Goal: Transaction & Acquisition: Purchase product/service

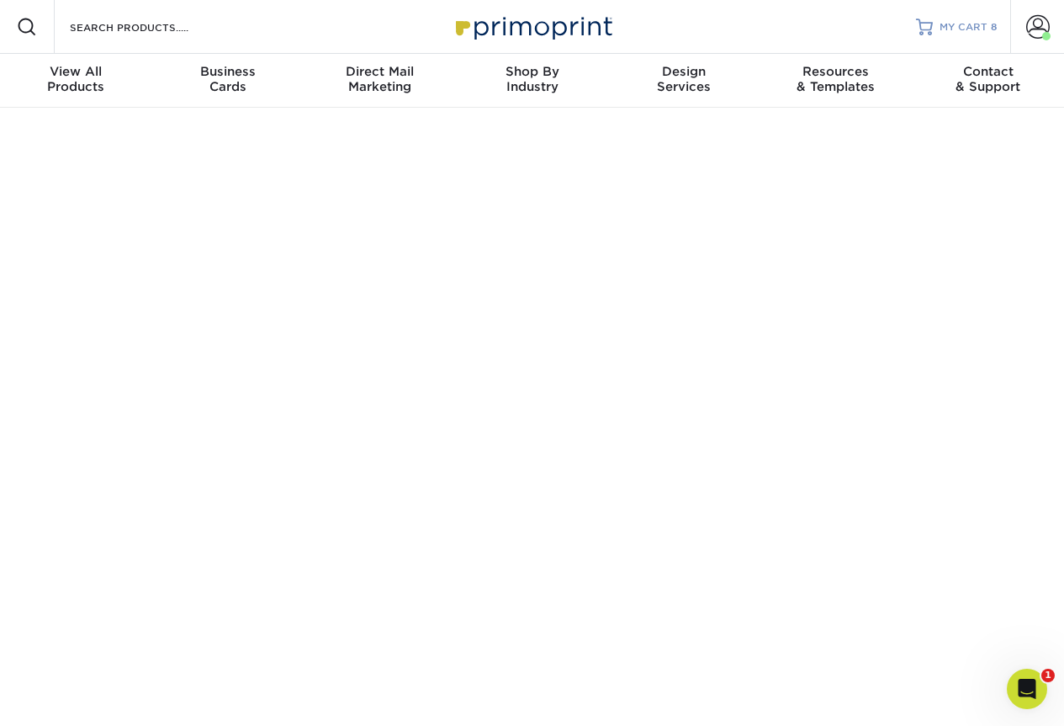
click at [962, 32] on span "MY CART" at bounding box center [964, 27] width 48 height 14
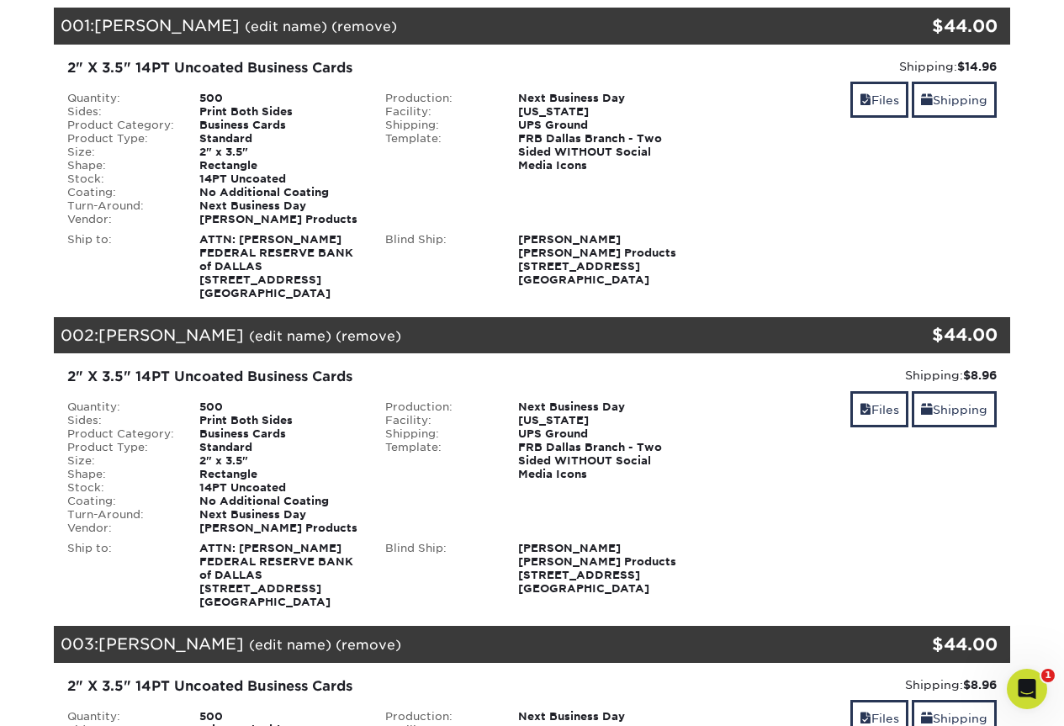
scroll to position [252, 0]
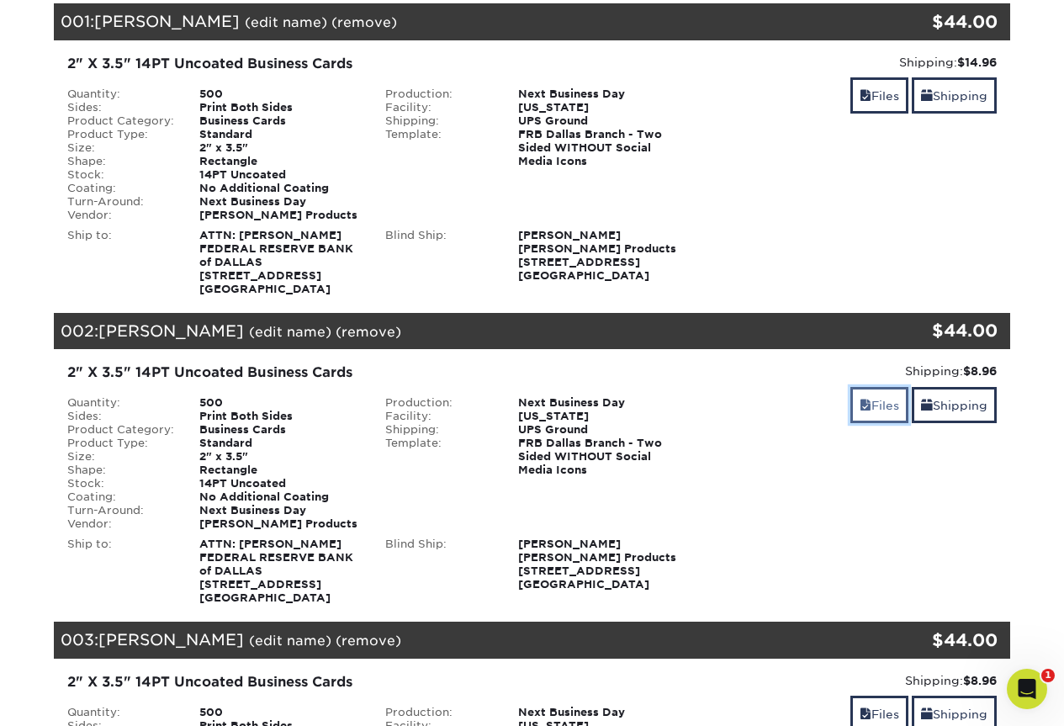
click at [880, 405] on link "Files" at bounding box center [880, 405] width 58 height 36
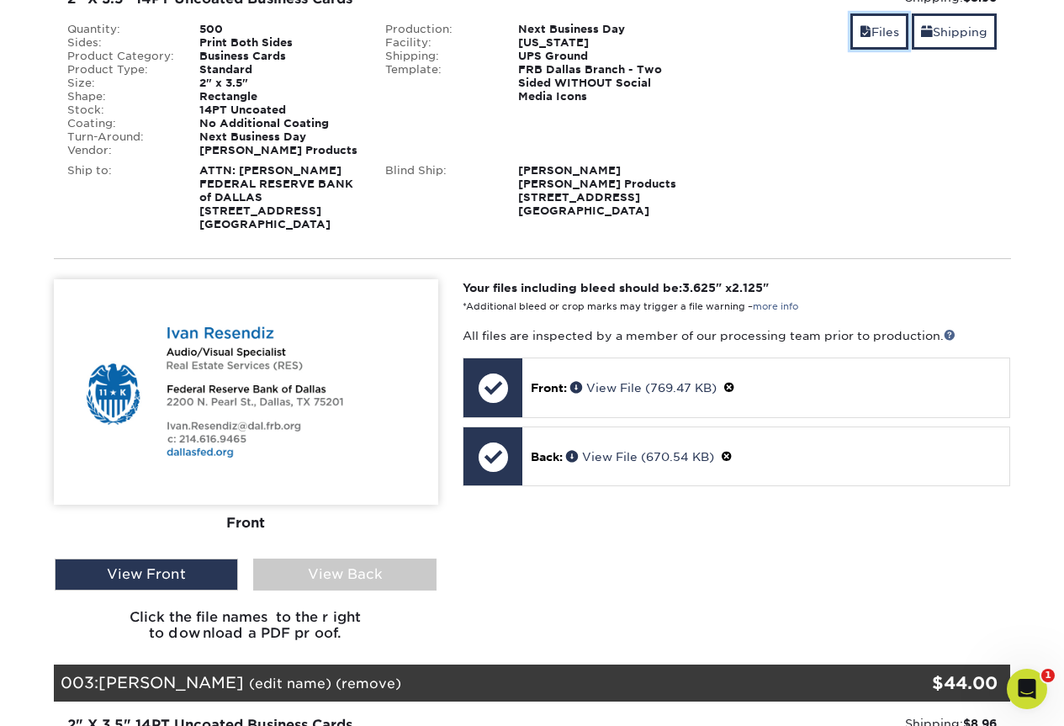
scroll to position [673, 0]
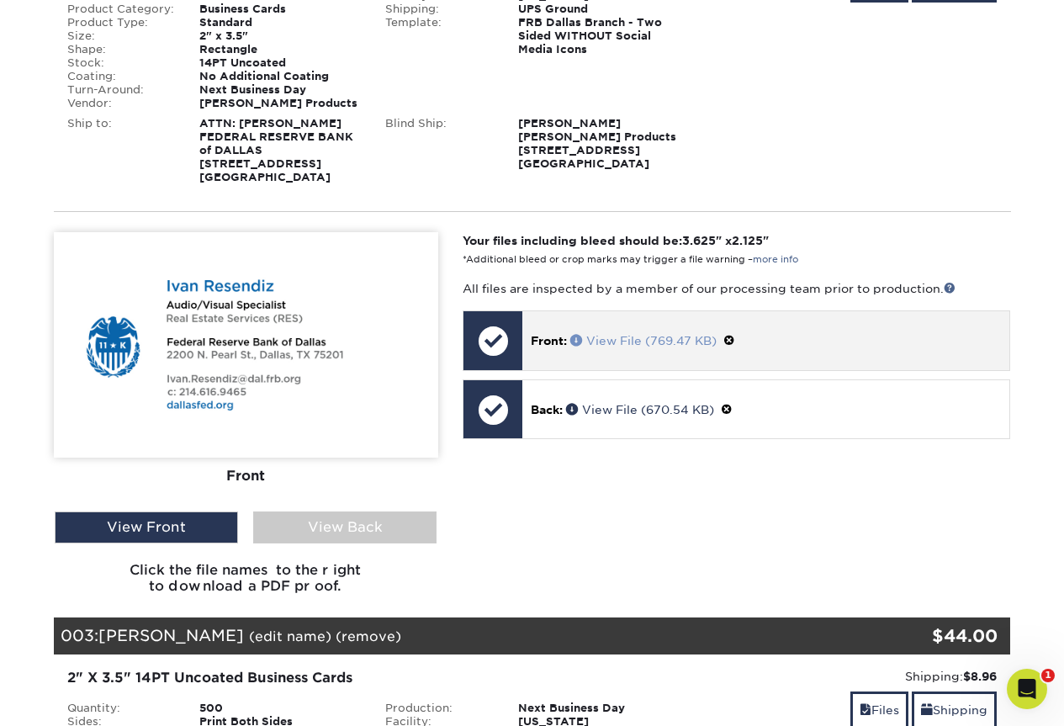
click at [610, 347] on link "View File (769.47 KB)" at bounding box center [643, 340] width 146 height 13
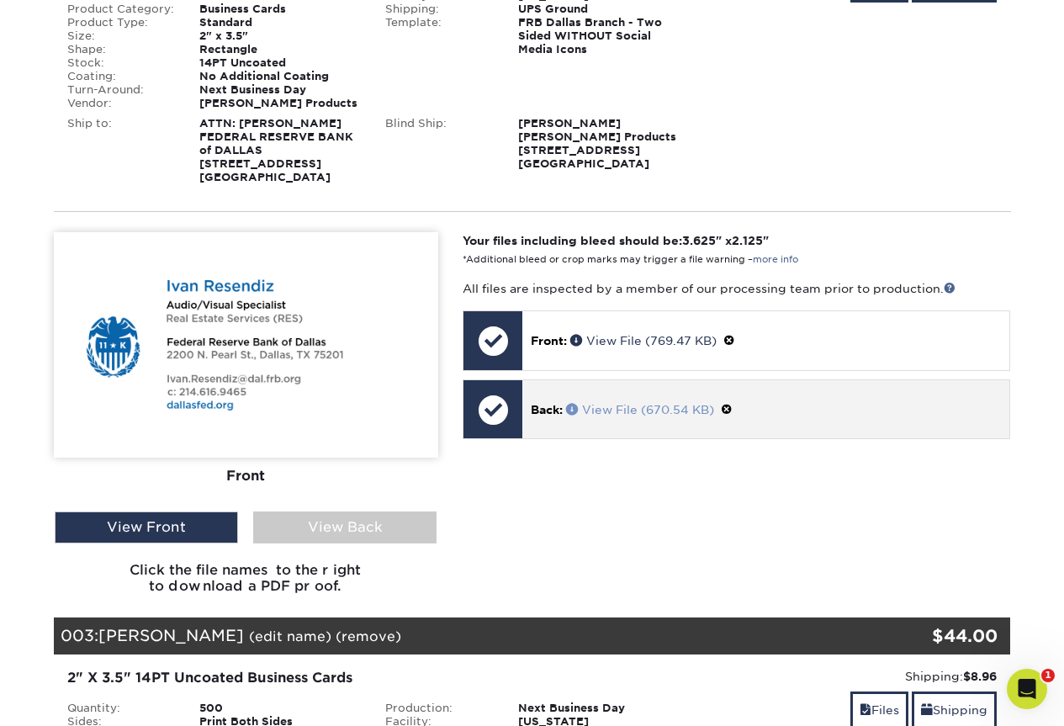
click at [628, 413] on link "View File (670.54 KB)" at bounding box center [640, 409] width 148 height 13
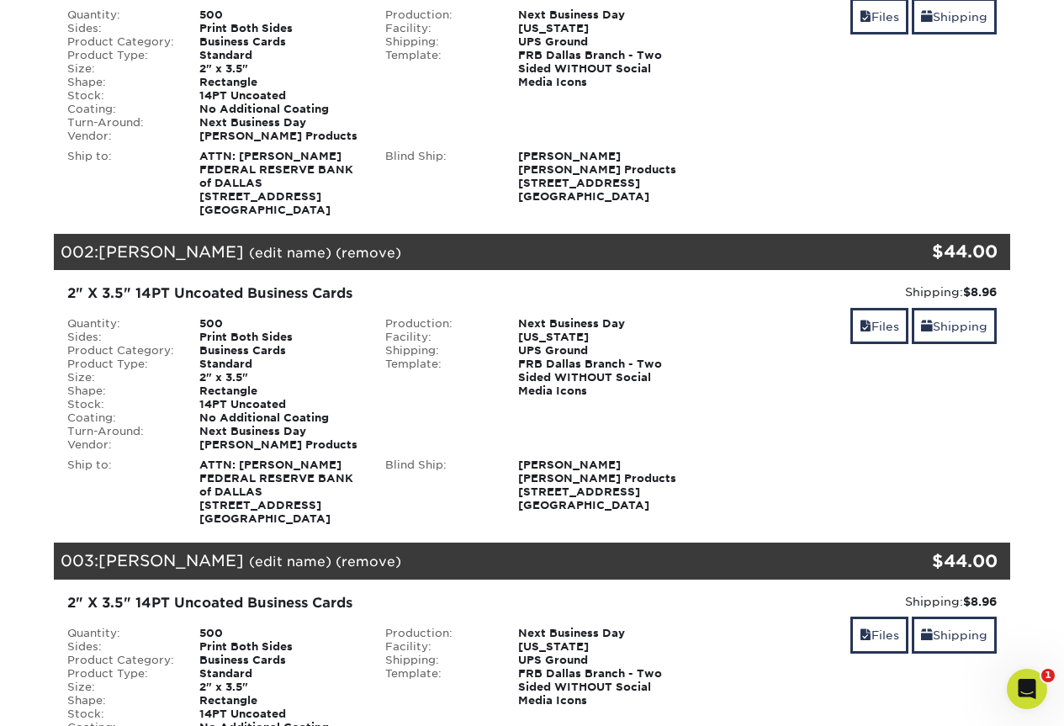
scroll to position [337, 0]
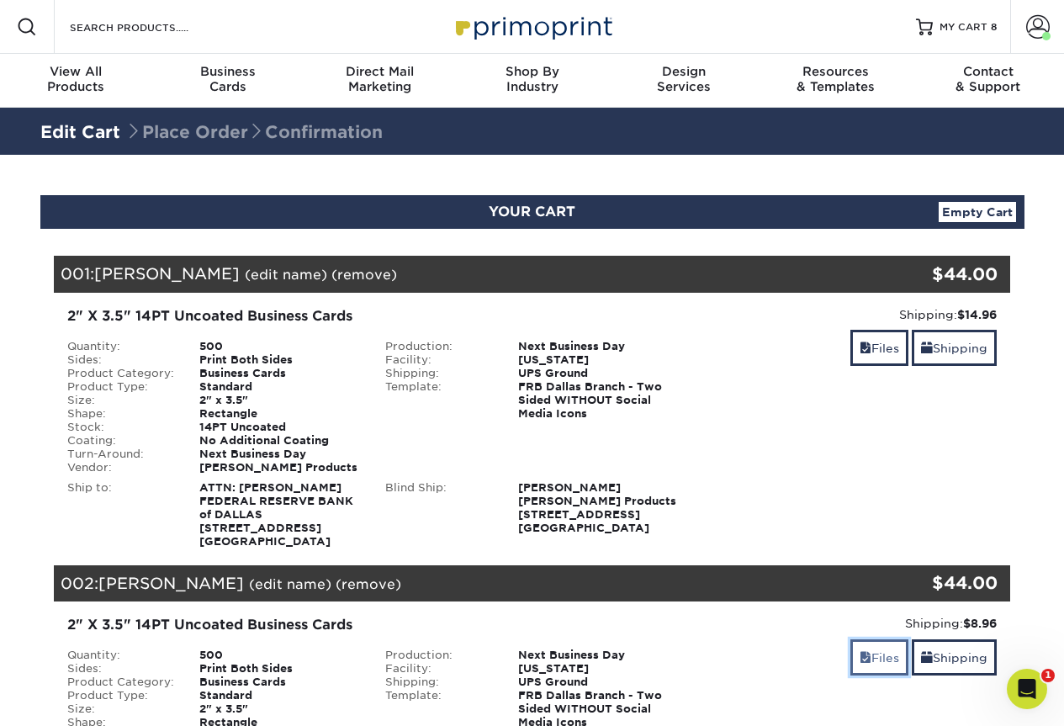
click at [867, 664] on link "Files" at bounding box center [880, 657] width 58 height 36
click at [1041, 26] on span at bounding box center [1038, 27] width 24 height 24
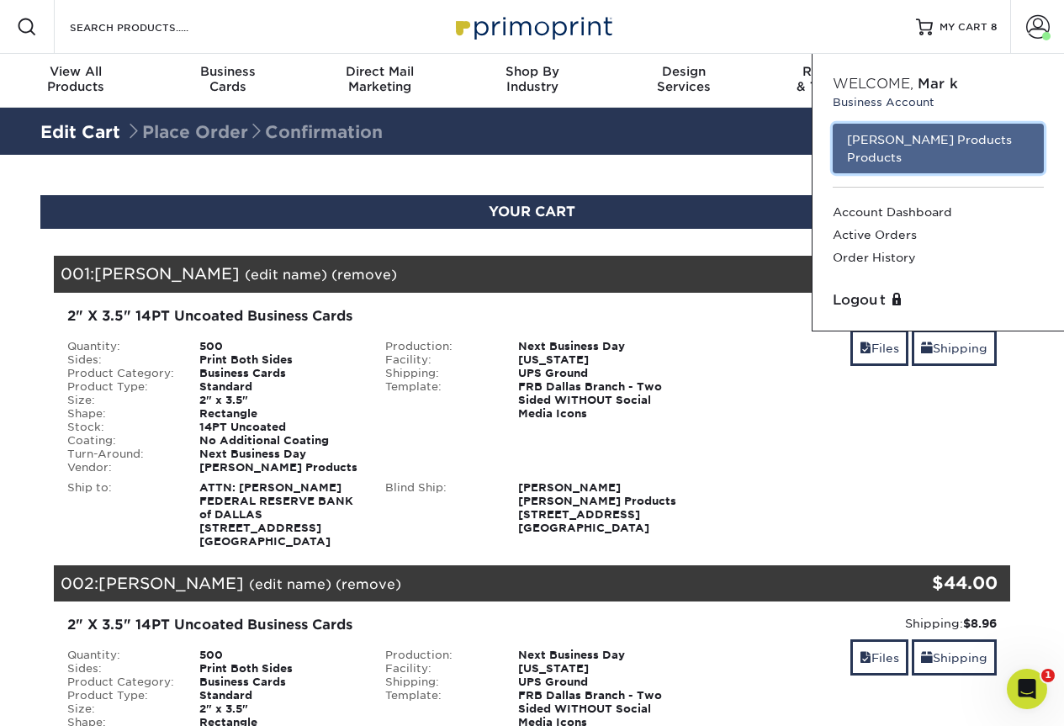
click at [881, 142] on link "[PERSON_NAME] Products Products" at bounding box center [938, 149] width 211 height 50
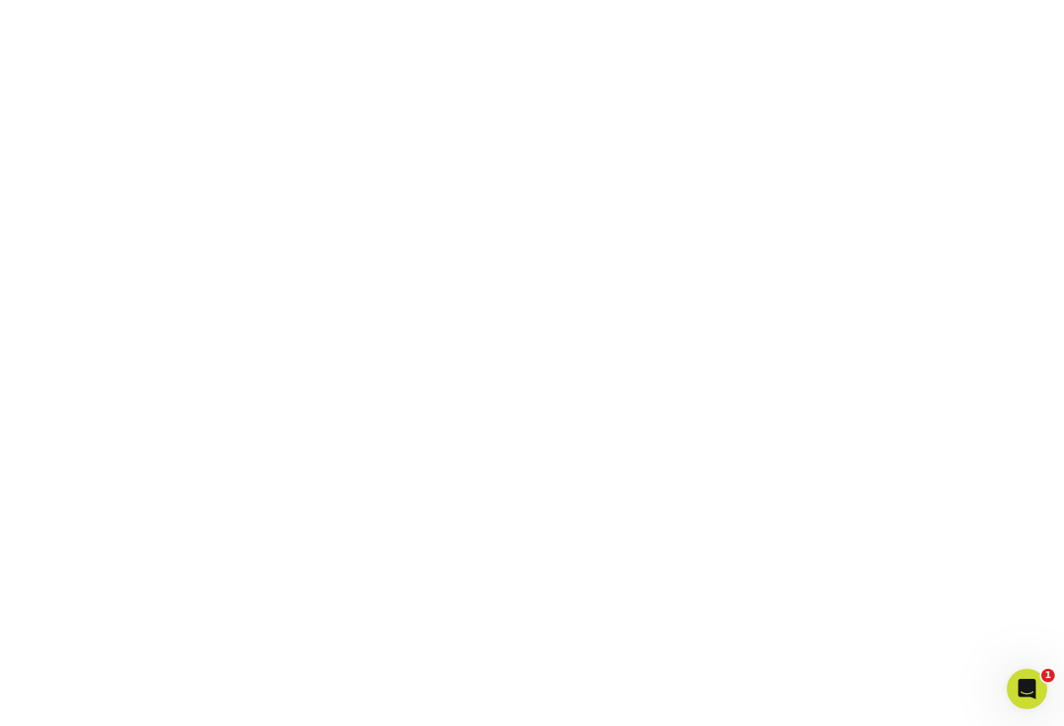
scroll to position [380, 0]
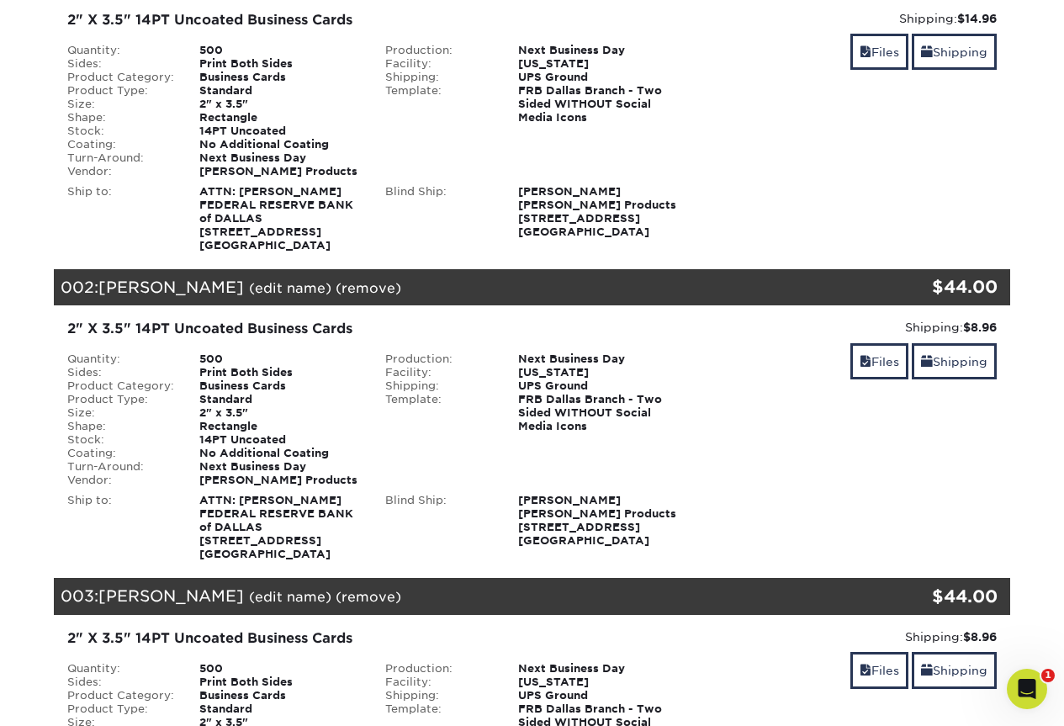
scroll to position [337, 0]
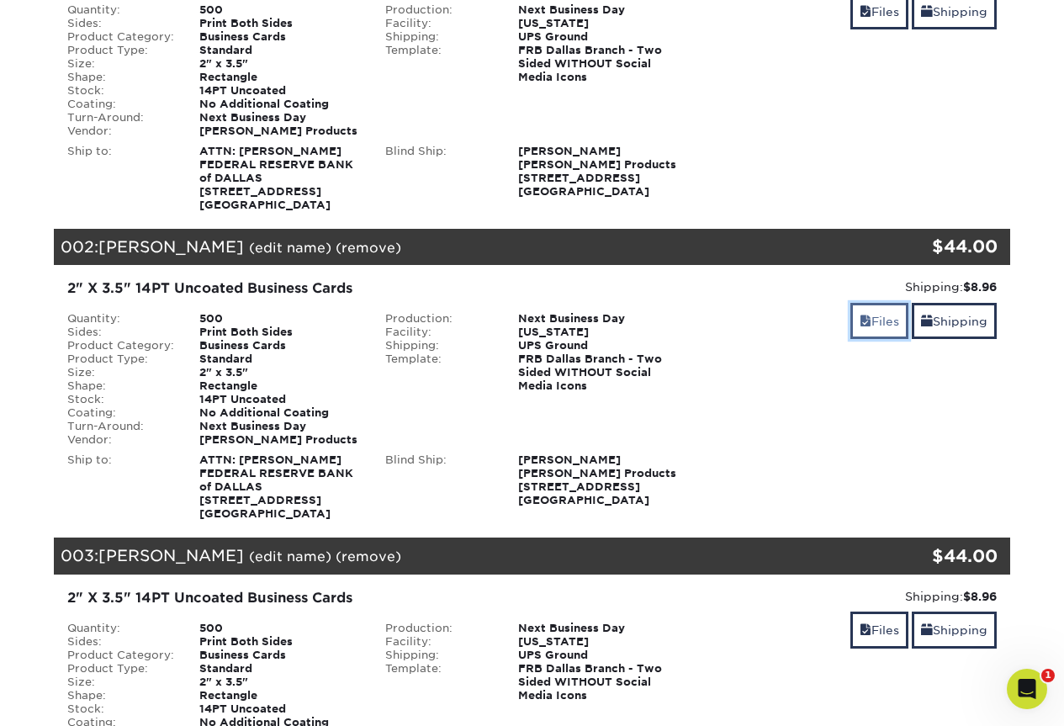
click at [869, 309] on link "Files" at bounding box center [880, 321] width 58 height 36
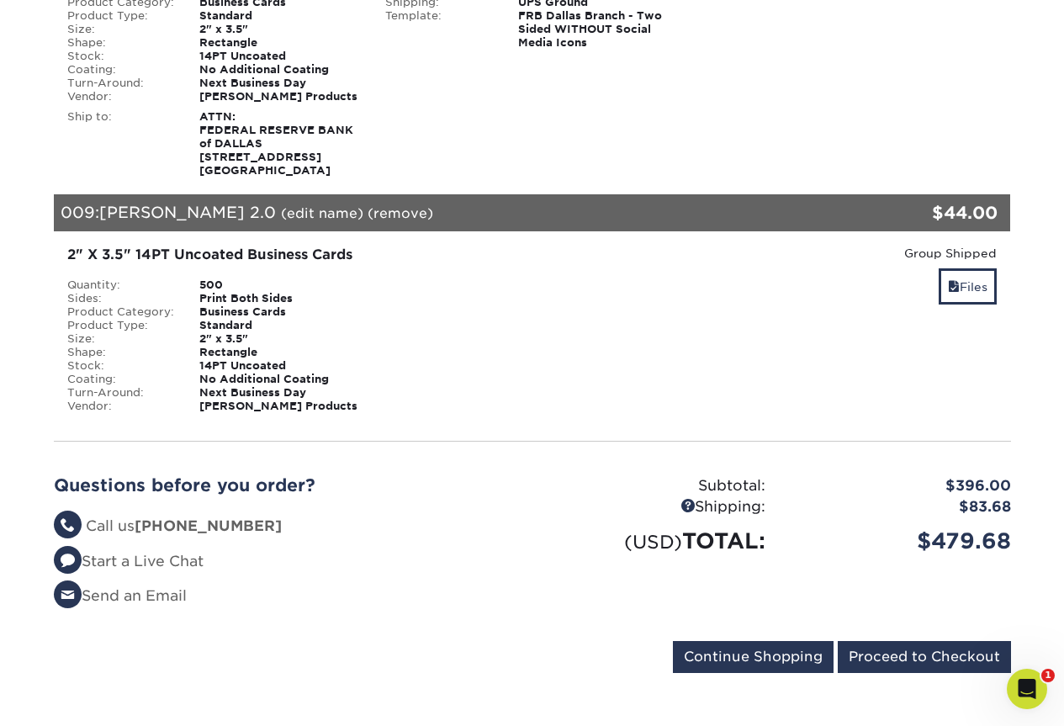
scroll to position [3029, 0]
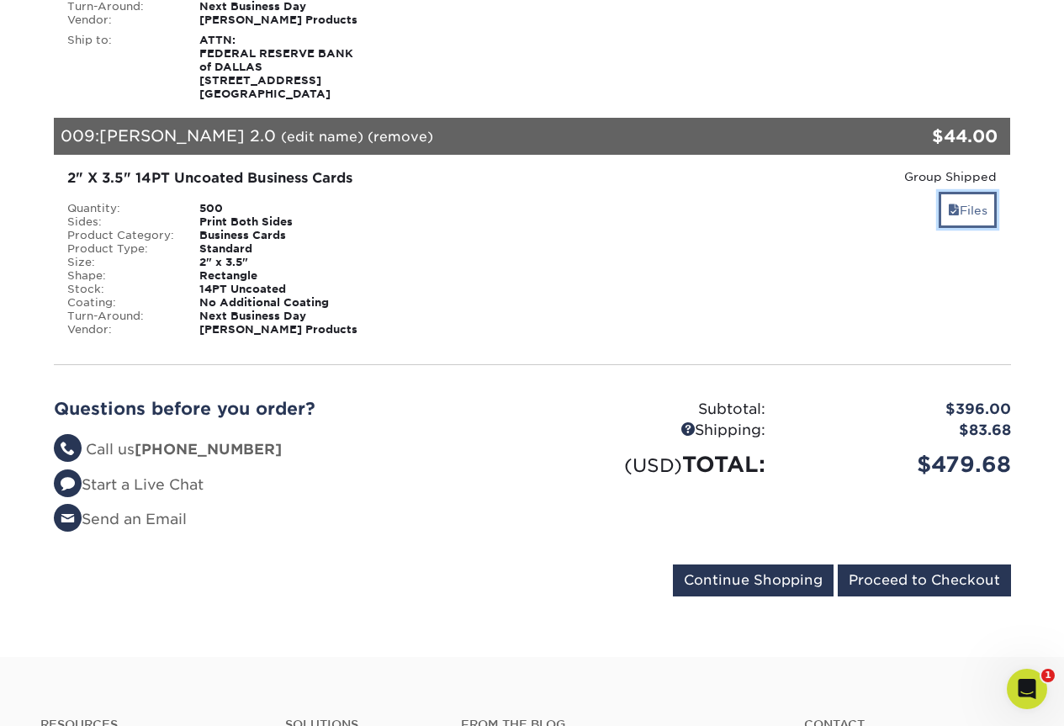
click at [964, 215] on link "Files" at bounding box center [968, 210] width 58 height 36
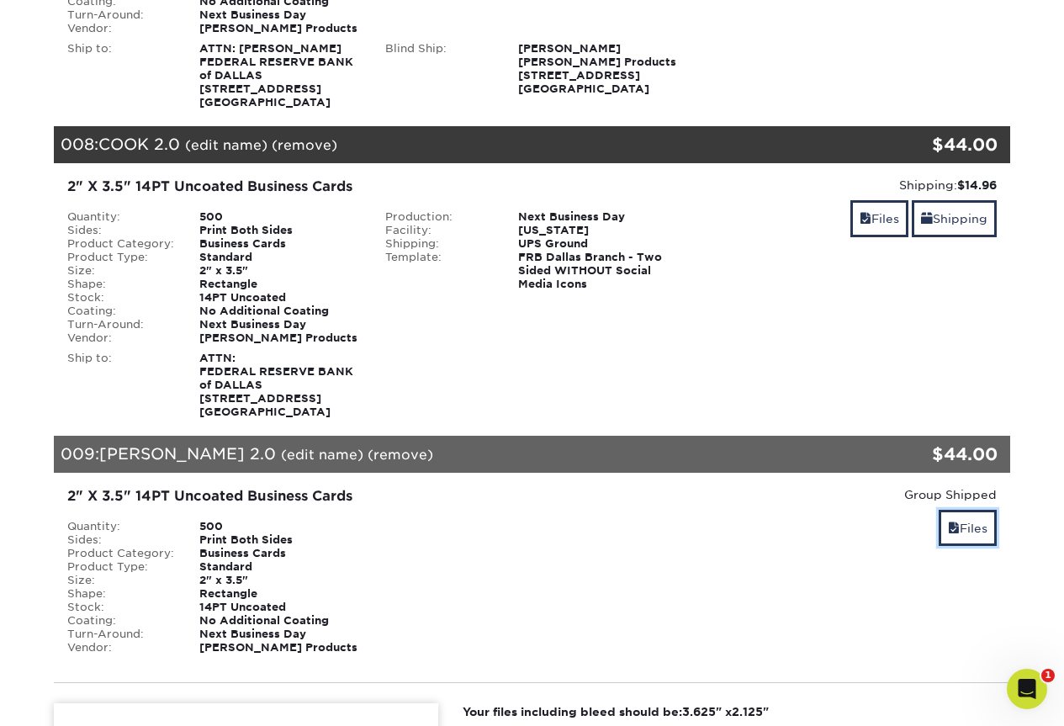
scroll to position [2945, 0]
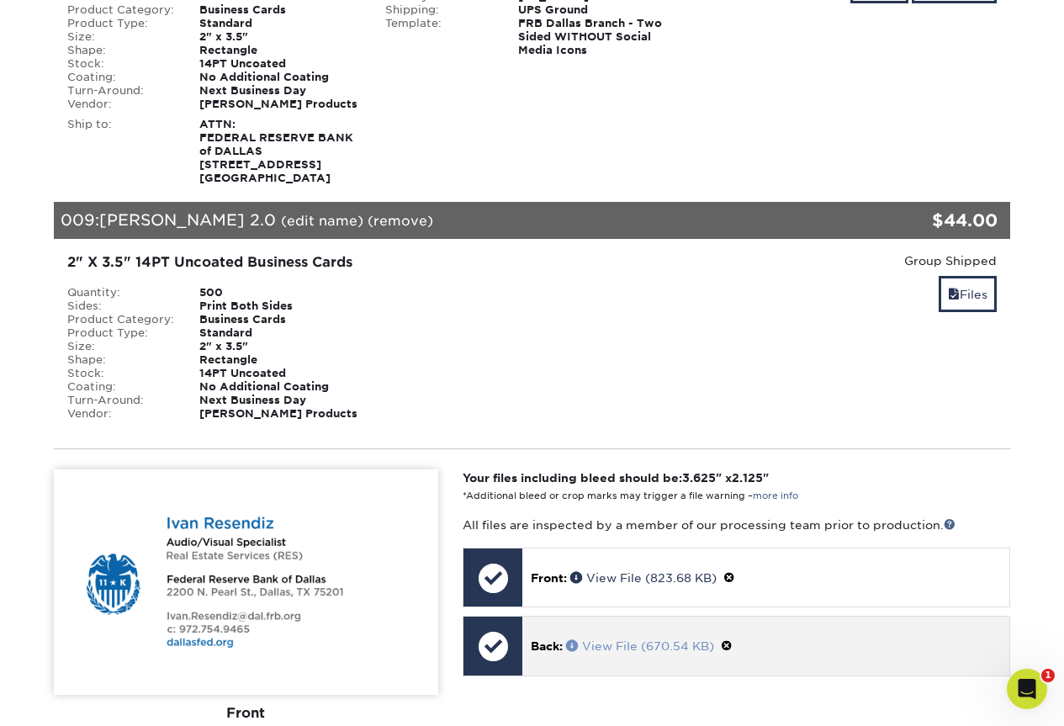
click at [619, 643] on link "View File (670.54 KB)" at bounding box center [640, 645] width 148 height 13
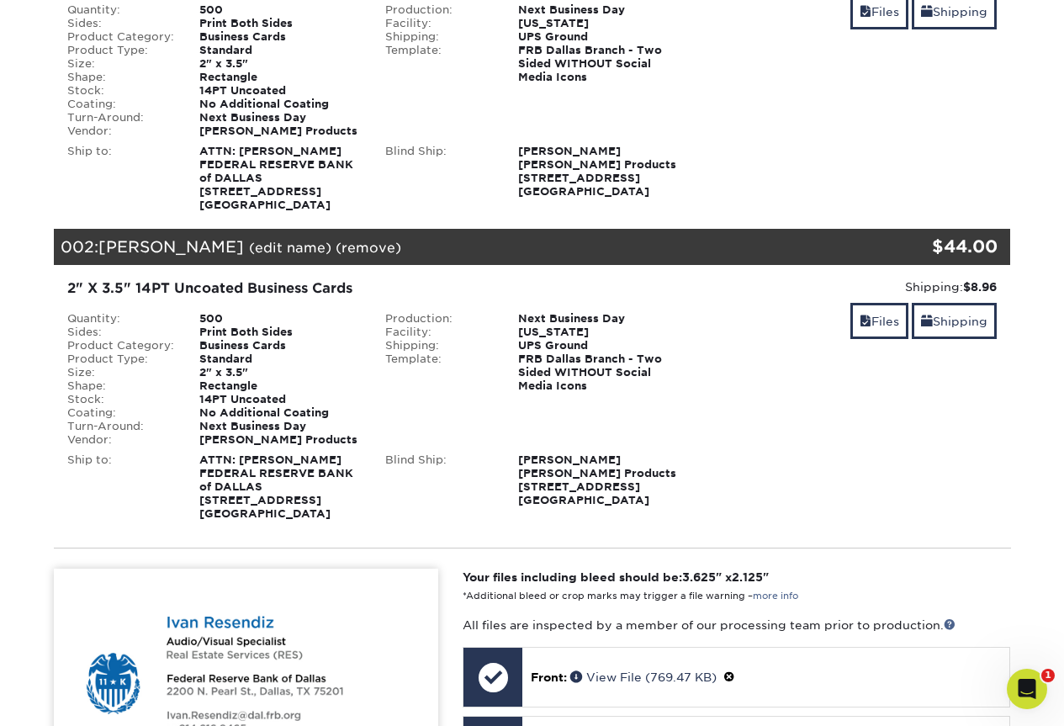
scroll to position [421, 0]
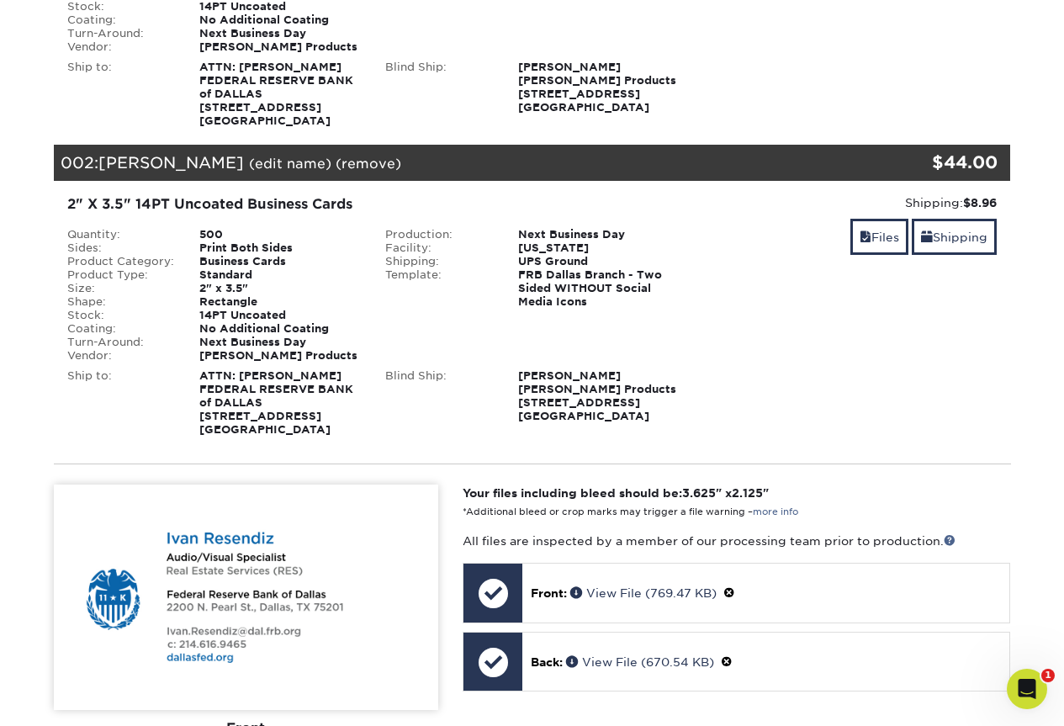
click at [336, 166] on link "(remove)" at bounding box center [369, 164] width 66 height 16
click at [668, 166] on link "Yes" at bounding box center [680, 164] width 24 height 16
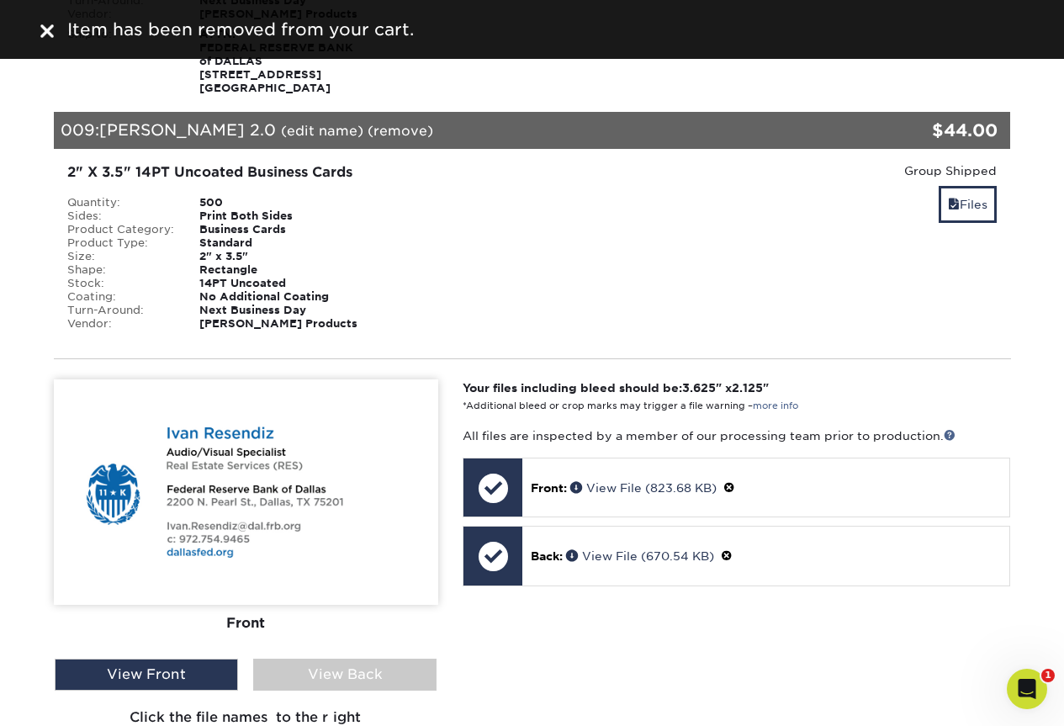
scroll to position [2356, 0]
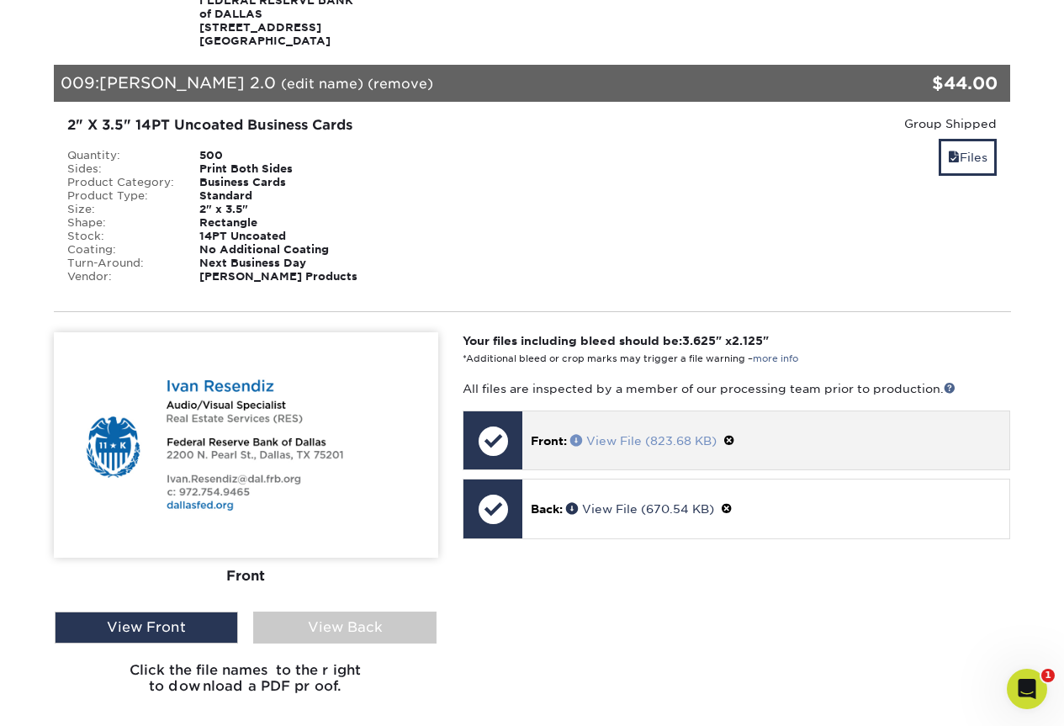
click at [601, 440] on link "View File (823.68 KB)" at bounding box center [643, 440] width 146 height 13
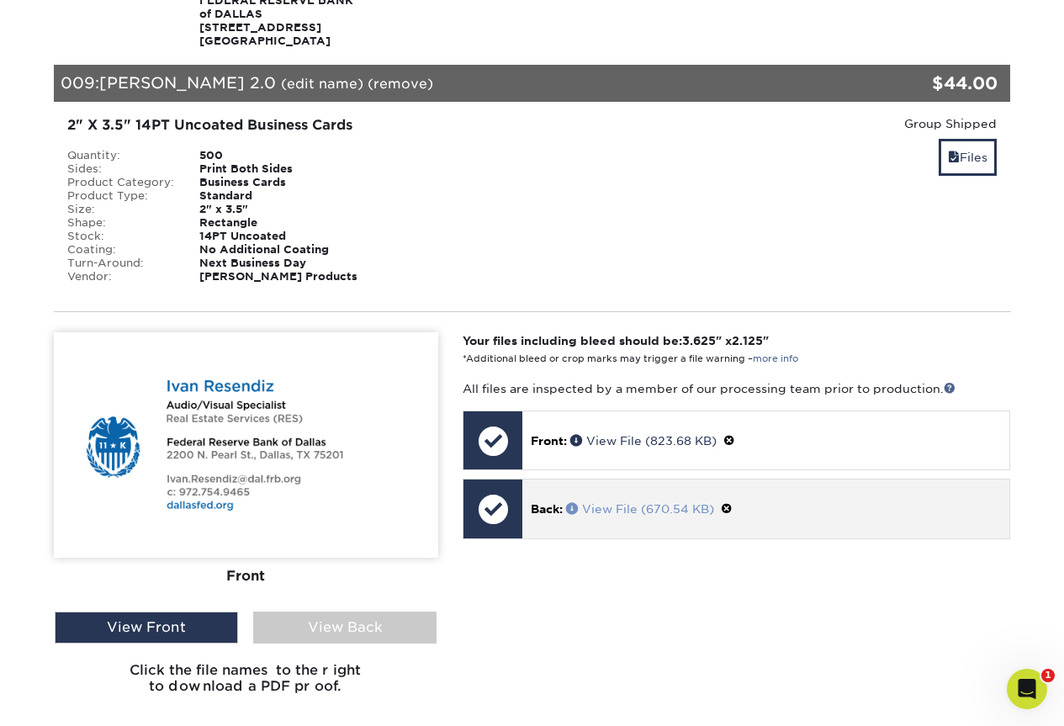
click at [646, 506] on link "View File (670.54 KB)" at bounding box center [640, 508] width 148 height 13
